Goal: Task Accomplishment & Management: Complete application form

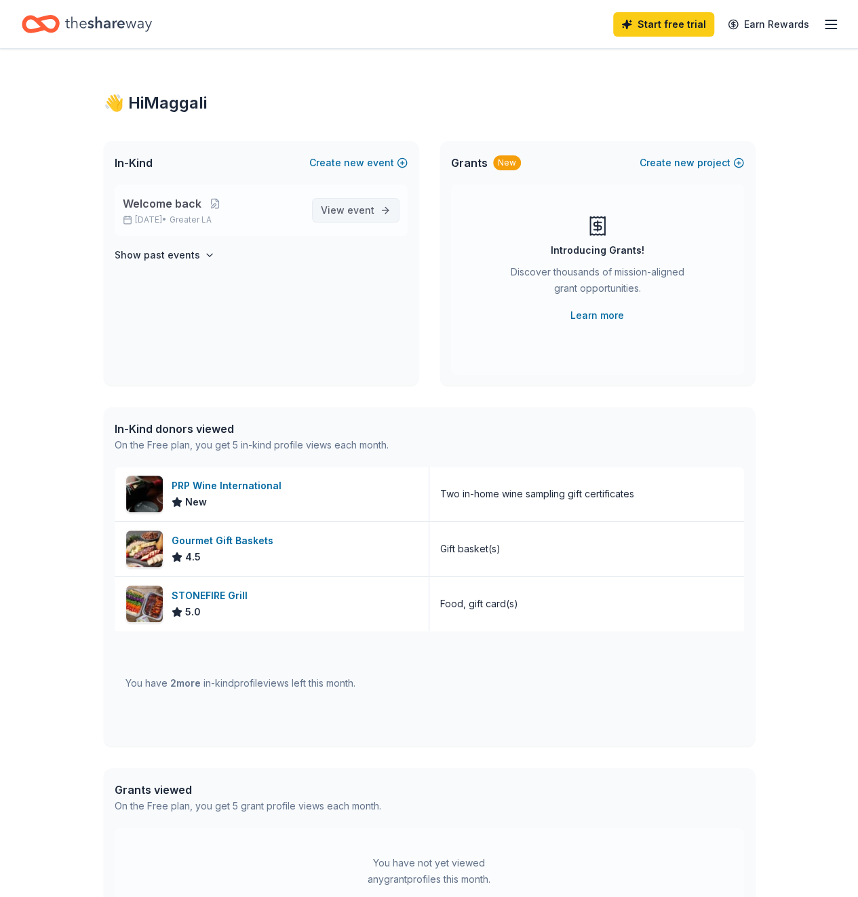
click at [329, 210] on span "View event" at bounding box center [348, 210] width 54 height 16
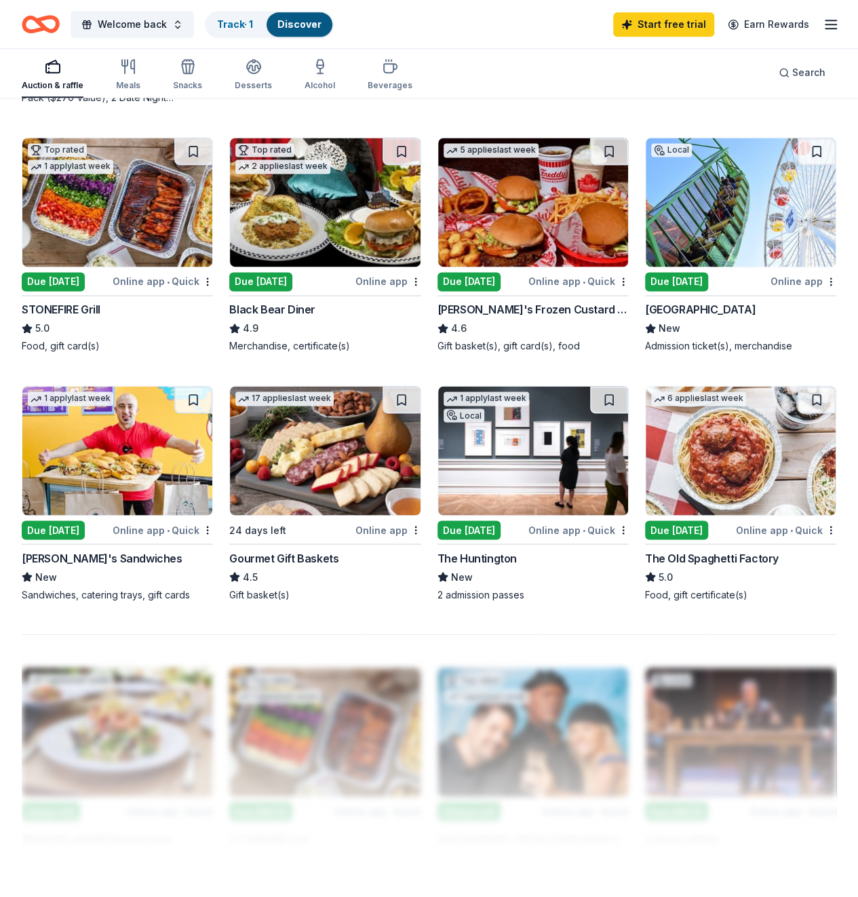
scroll to position [930, 0]
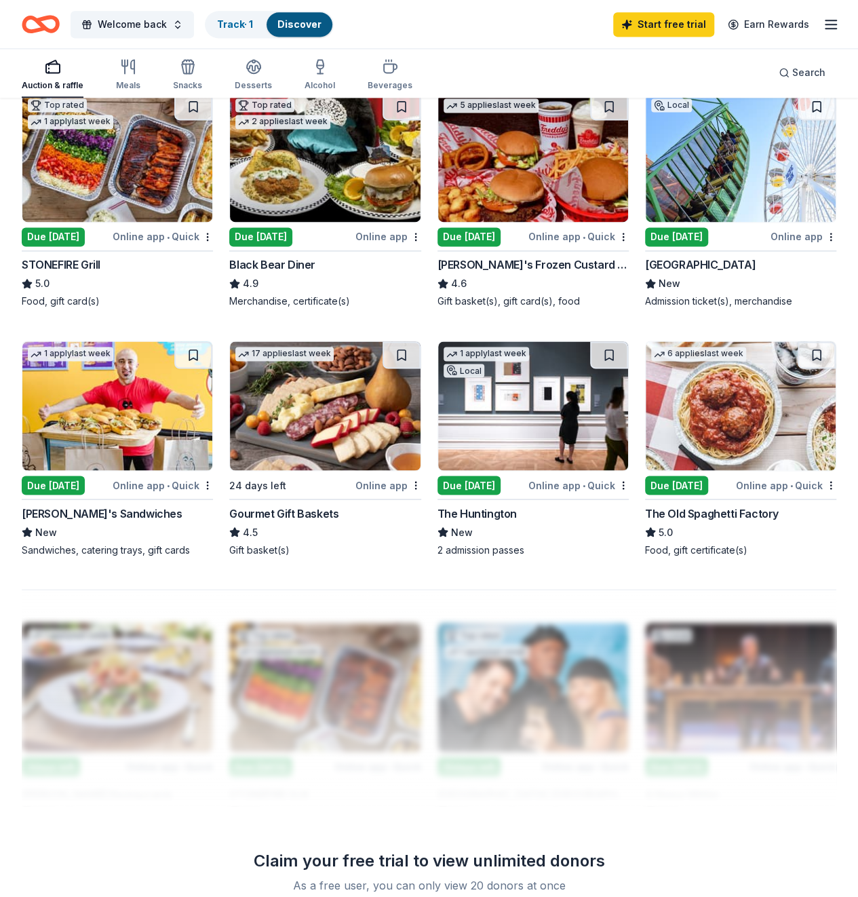
click at [565, 341] on img at bounding box center [533, 405] width 190 height 129
click at [212, 341] on img at bounding box center [117, 405] width 190 height 129
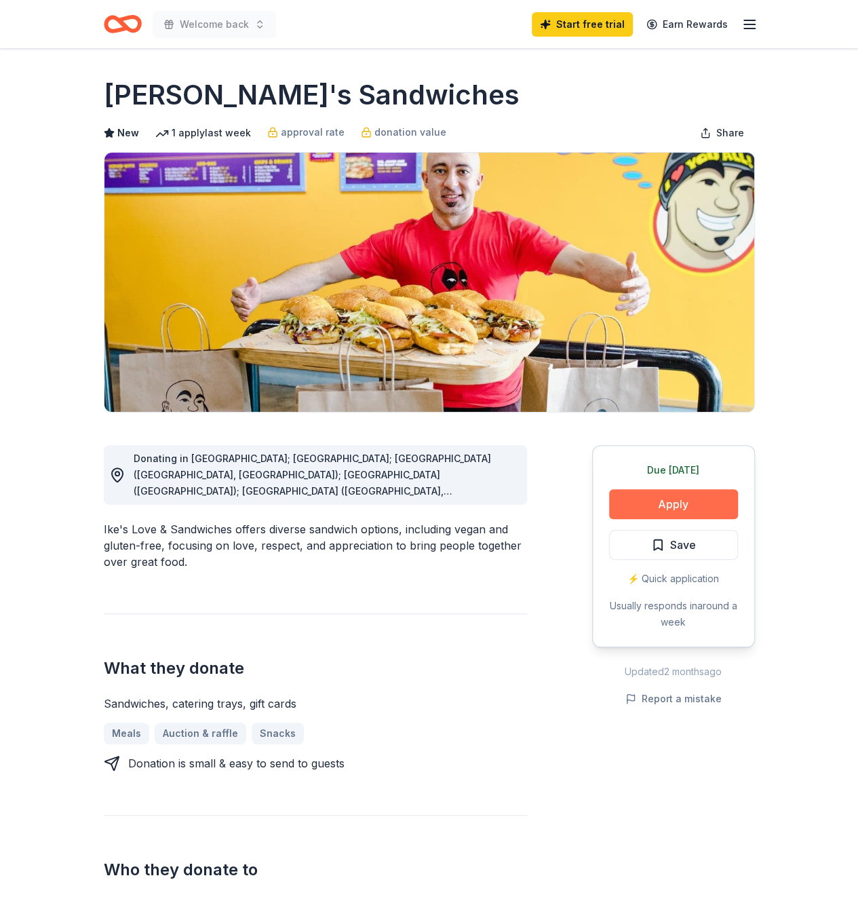
click at [700, 505] on button "Apply" at bounding box center [673, 504] width 129 height 30
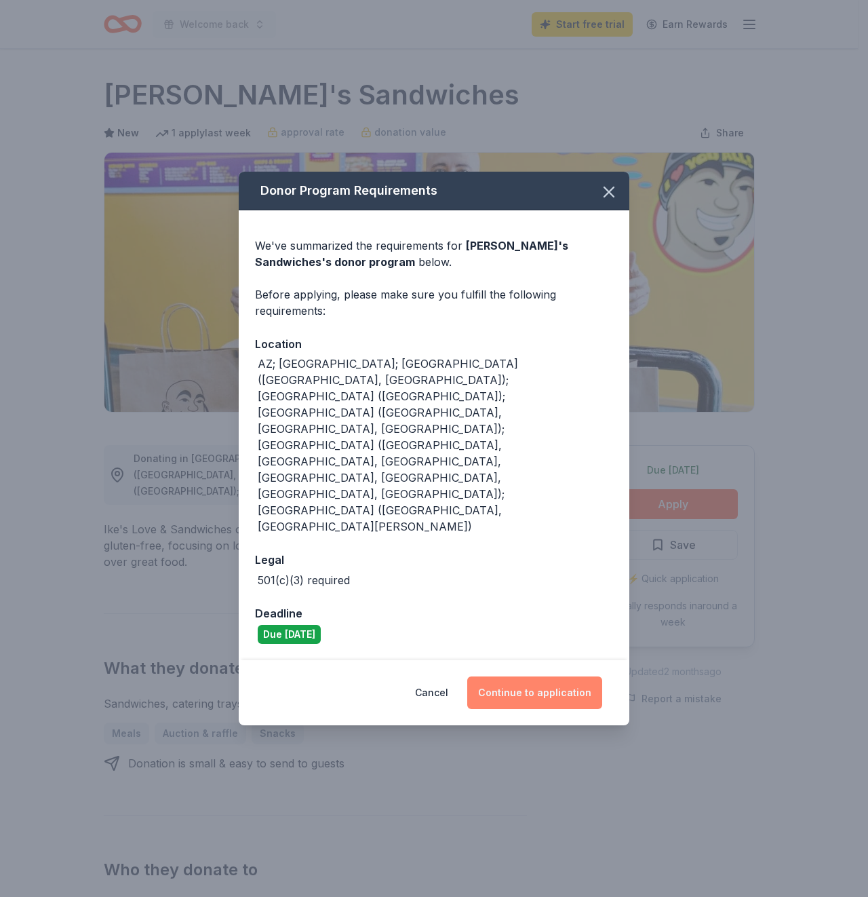
click at [547, 676] on button "Continue to application" at bounding box center [534, 692] width 135 height 33
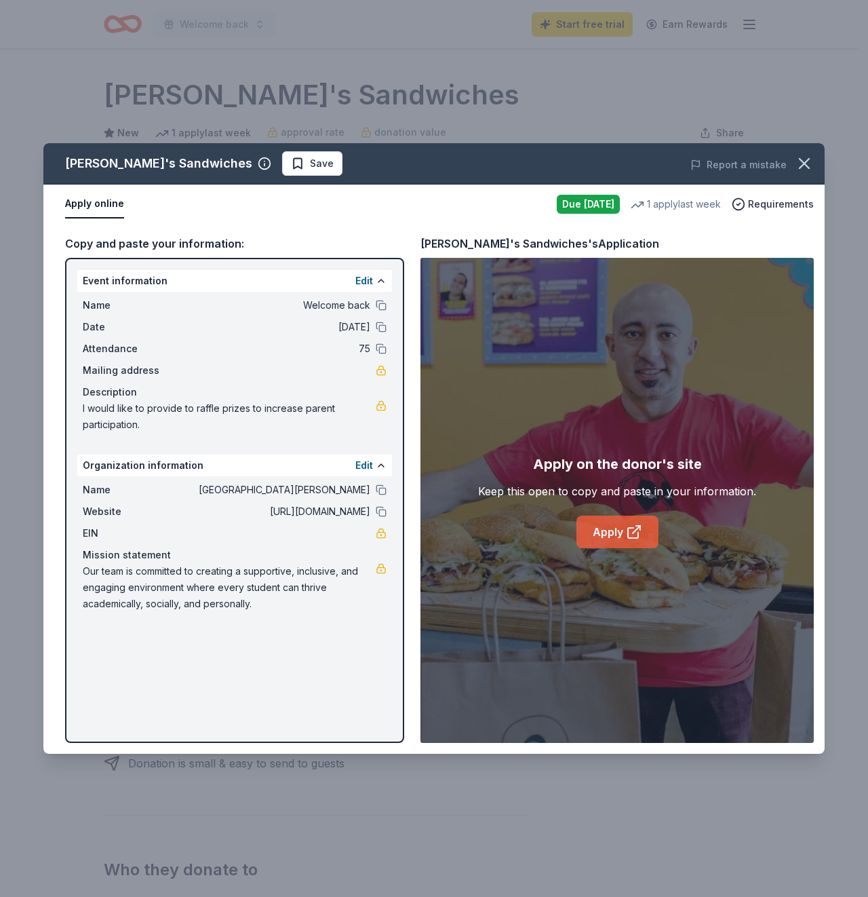
click at [617, 533] on link "Apply" at bounding box center [618, 532] width 82 height 33
